Goal: Task Accomplishment & Management: Complete application form

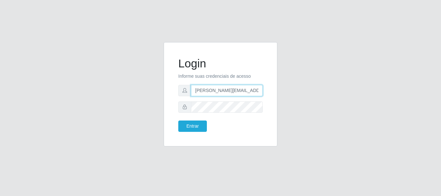
type input "[PERSON_NAME][EMAIL_ADDRESS][PERSON_NAME][DOMAIN_NAME]"
click at [192, 126] on button "Entrar" at bounding box center [192, 126] width 29 height 11
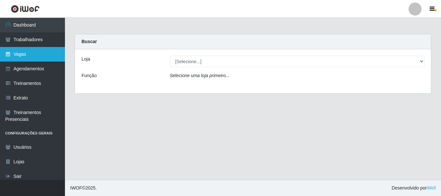
click at [32, 54] on link "Vagas" at bounding box center [32, 54] width 65 height 15
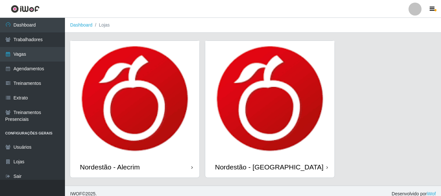
click at [111, 163] on div "Nordestão - Alecrim" at bounding box center [110, 167] width 60 height 8
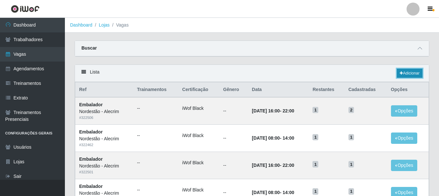
click at [409, 74] on link "Adicionar" at bounding box center [410, 73] width 26 height 9
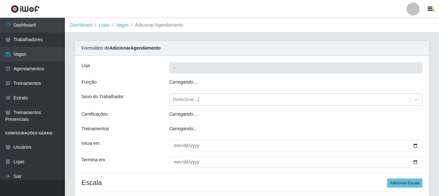
type input "Nordestão - Alecrim"
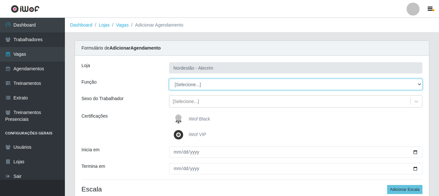
select select "1"
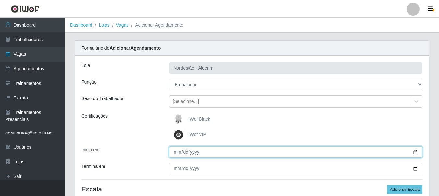
click at [215, 154] on input "Inicia em" at bounding box center [295, 152] width 253 height 11
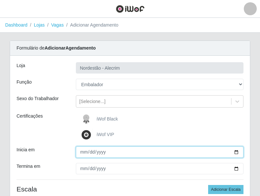
click at [108, 154] on input "Inicia em" at bounding box center [160, 152] width 168 height 11
